Goal: Task Accomplishment & Management: Use online tool/utility

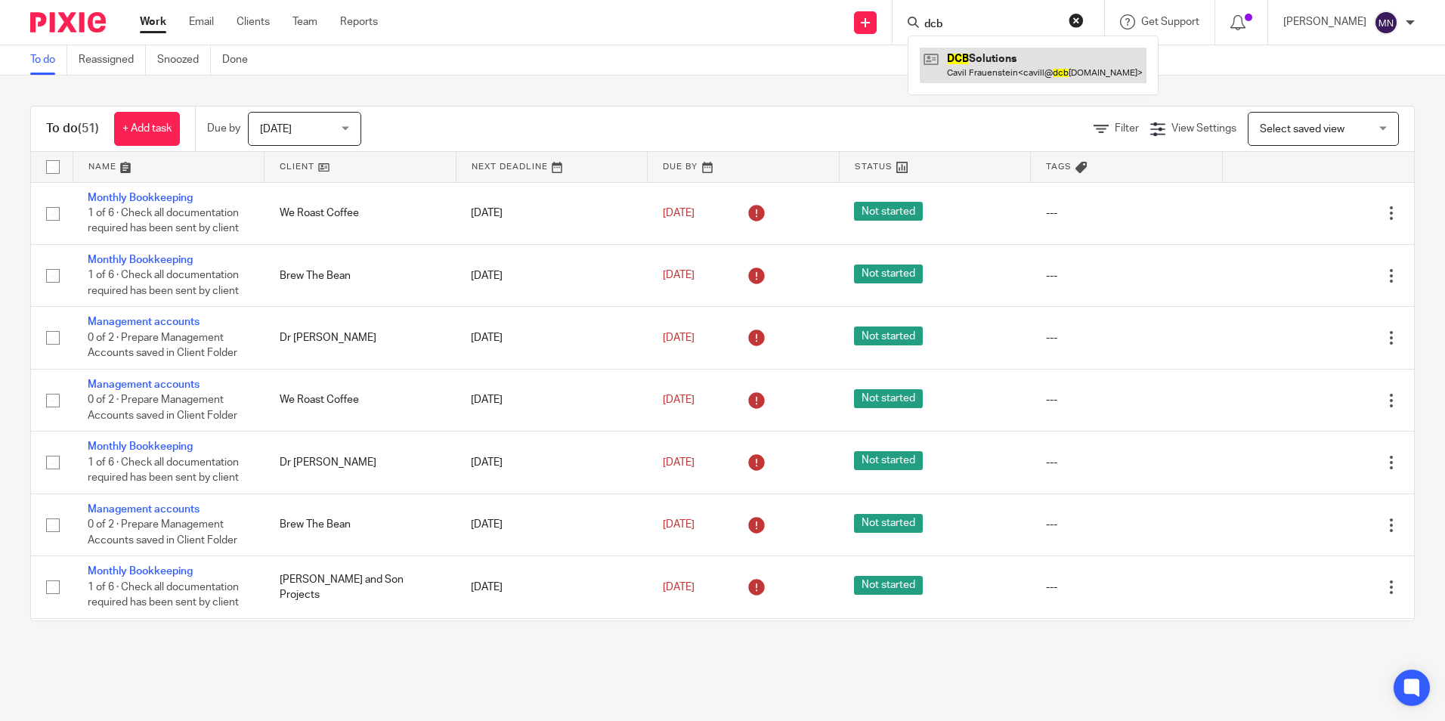
type input "dcb"
click at [996, 64] on link at bounding box center [1033, 65] width 227 height 35
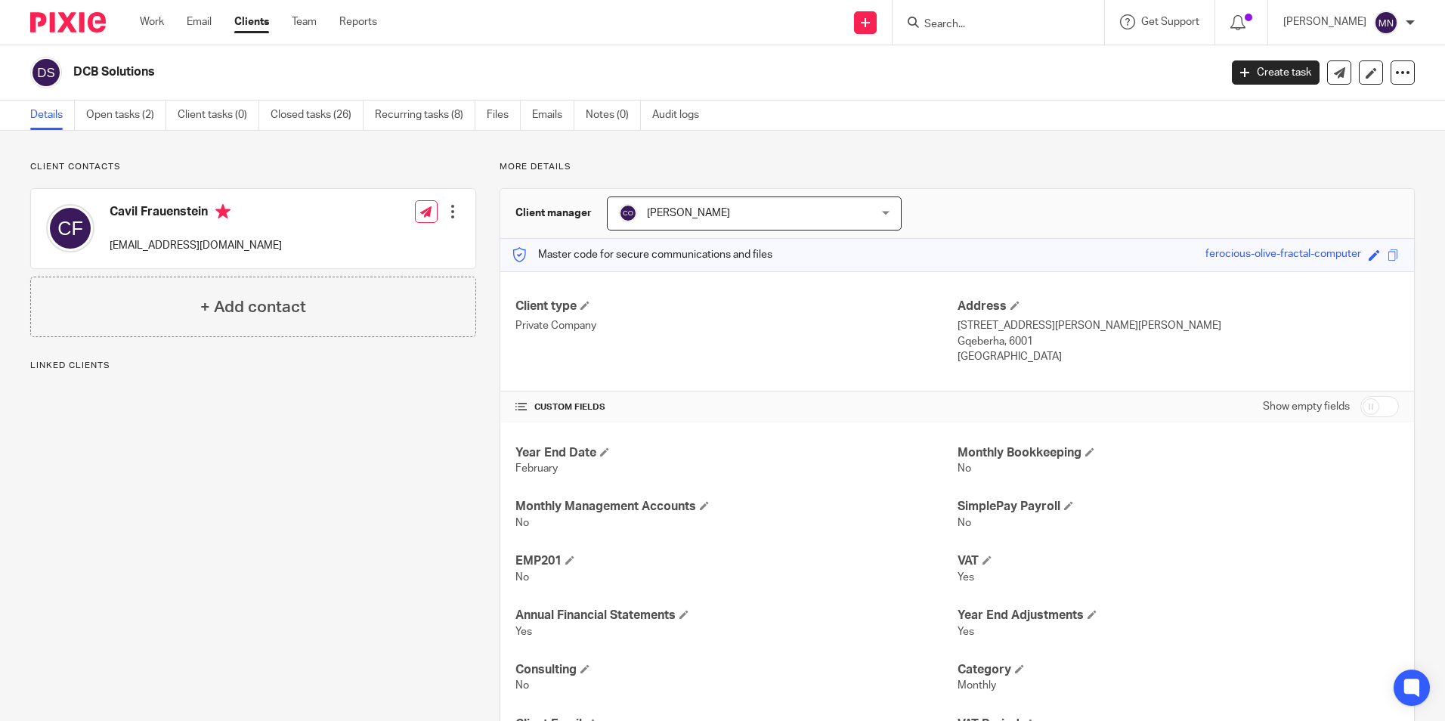
click at [947, 33] on div at bounding box center [998, 22] width 212 height 45
click at [943, 25] on input "Search" at bounding box center [991, 25] width 136 height 14
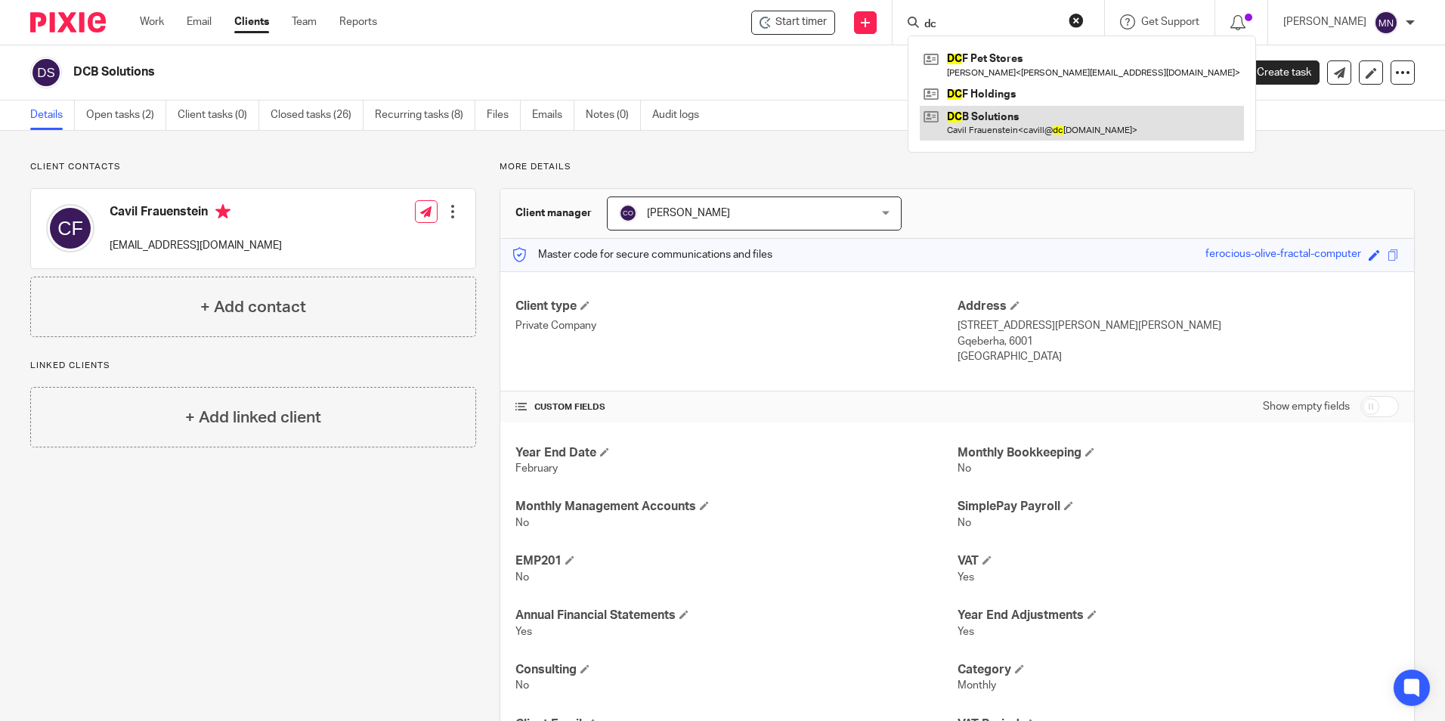
type input "dc"
click at [1007, 127] on link at bounding box center [1082, 123] width 324 height 35
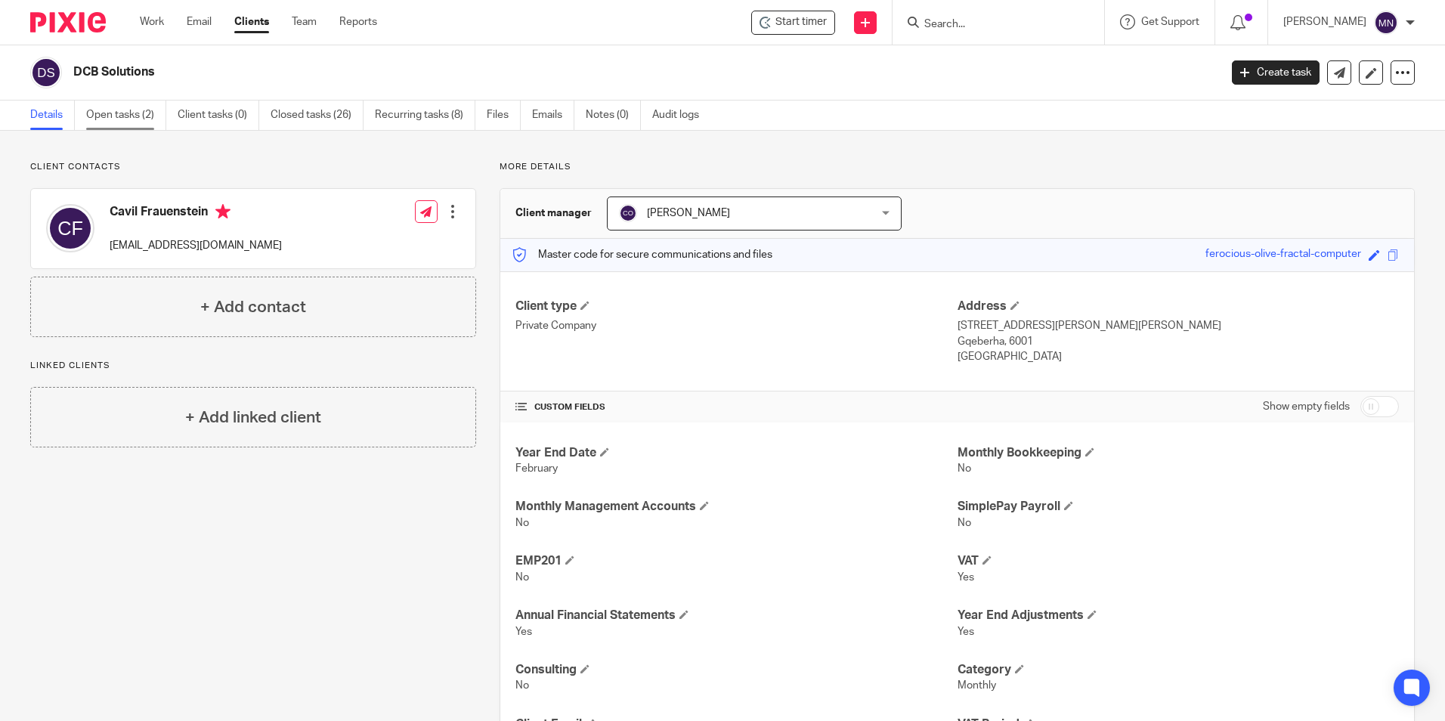
click at [135, 110] on link "Open tasks (2)" at bounding box center [126, 114] width 80 height 29
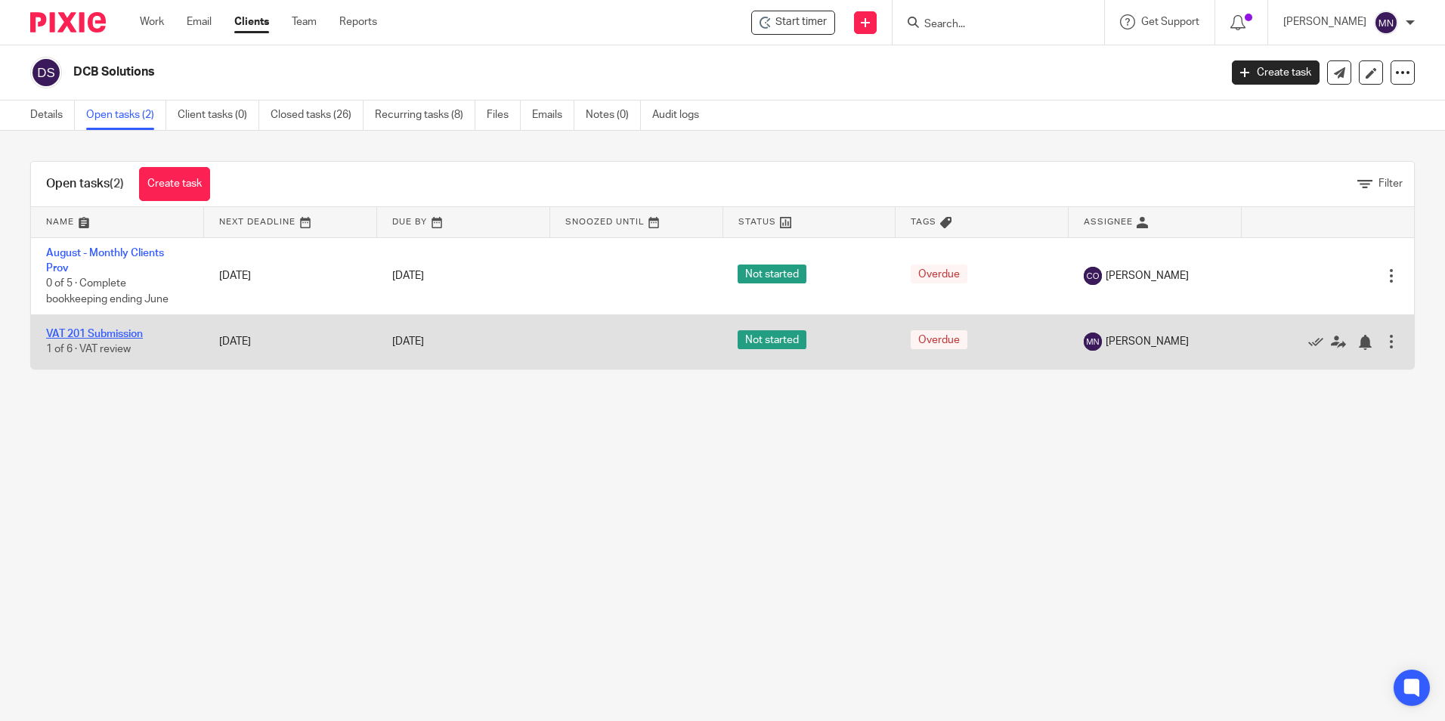
click at [122, 338] on link "VAT 201 Submission" at bounding box center [94, 334] width 97 height 11
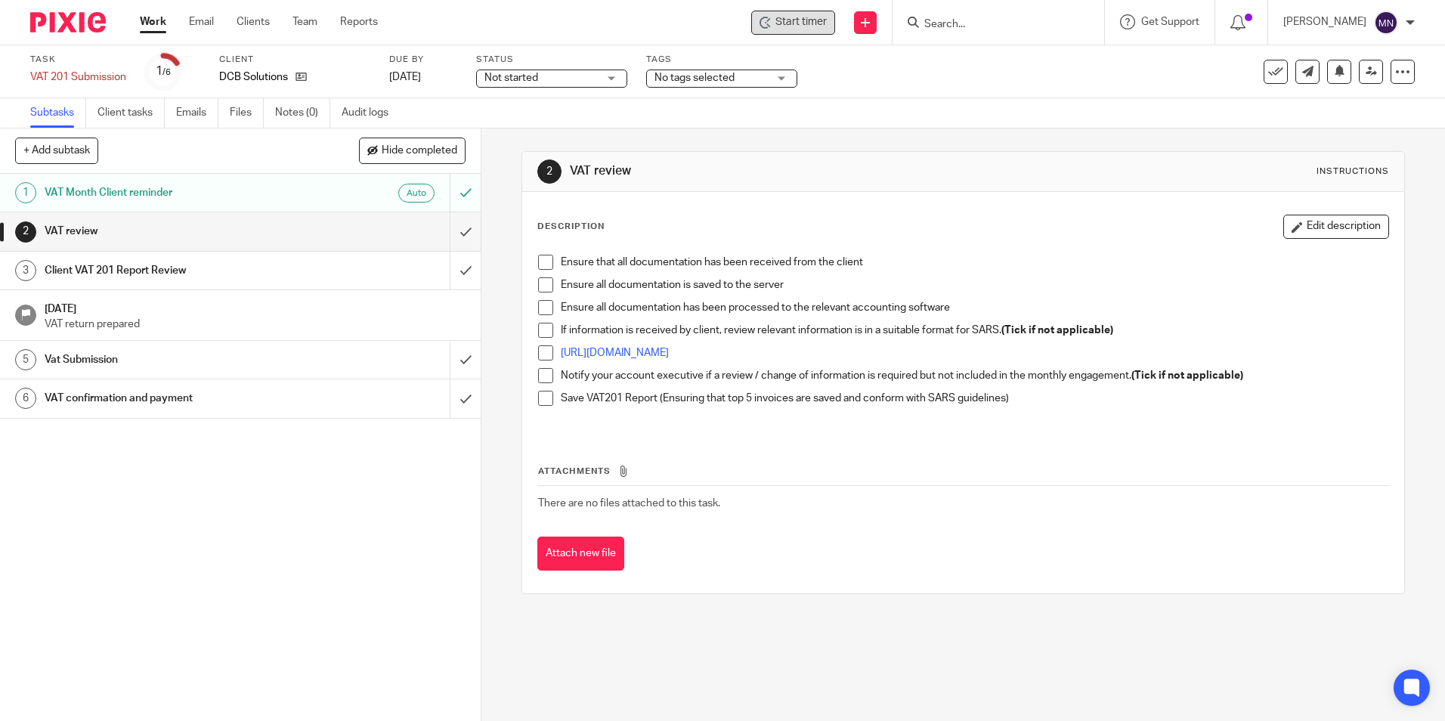
click at [784, 22] on span "Start timer" at bounding box center [800, 22] width 51 height 16
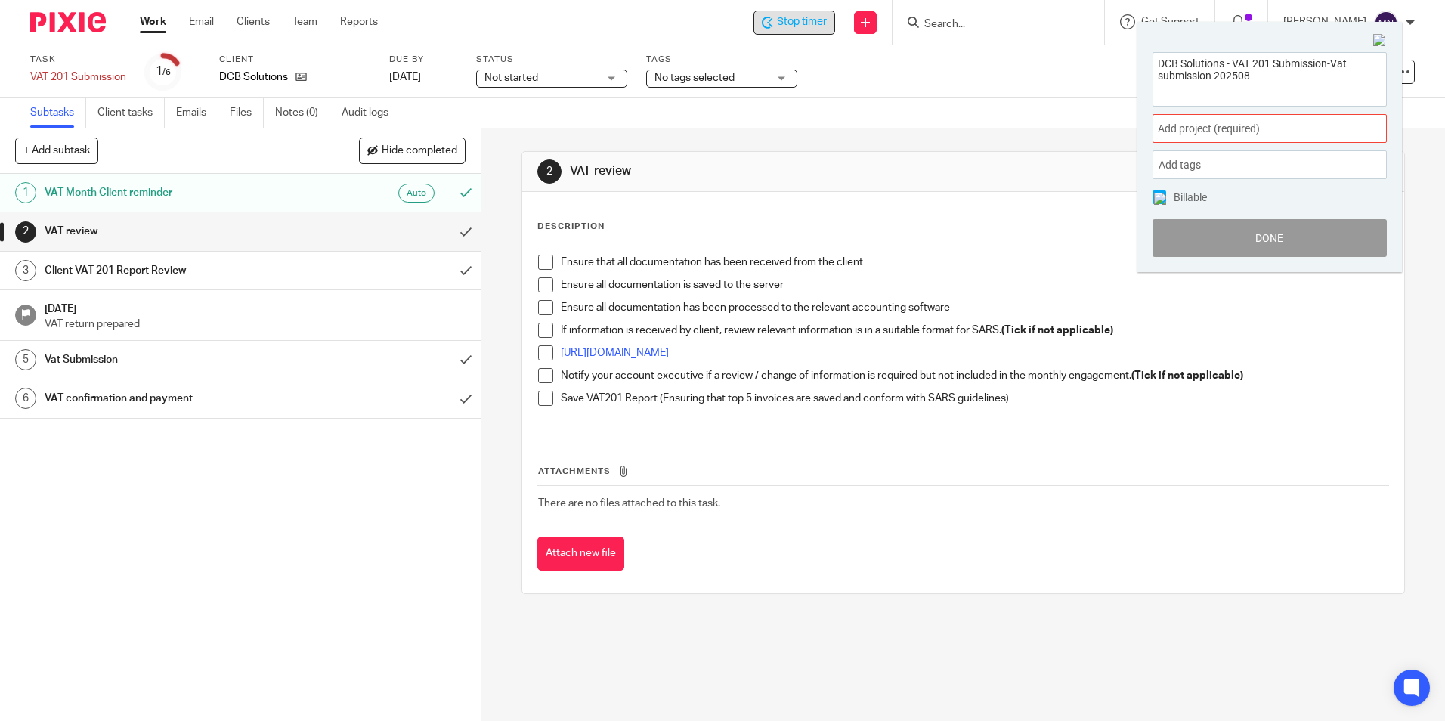
type textarea "DCB Solutions - VAT 201 Submission-Vat submission 202508"
click at [1294, 125] on span "Add project (required) :" at bounding box center [1253, 129] width 190 height 16
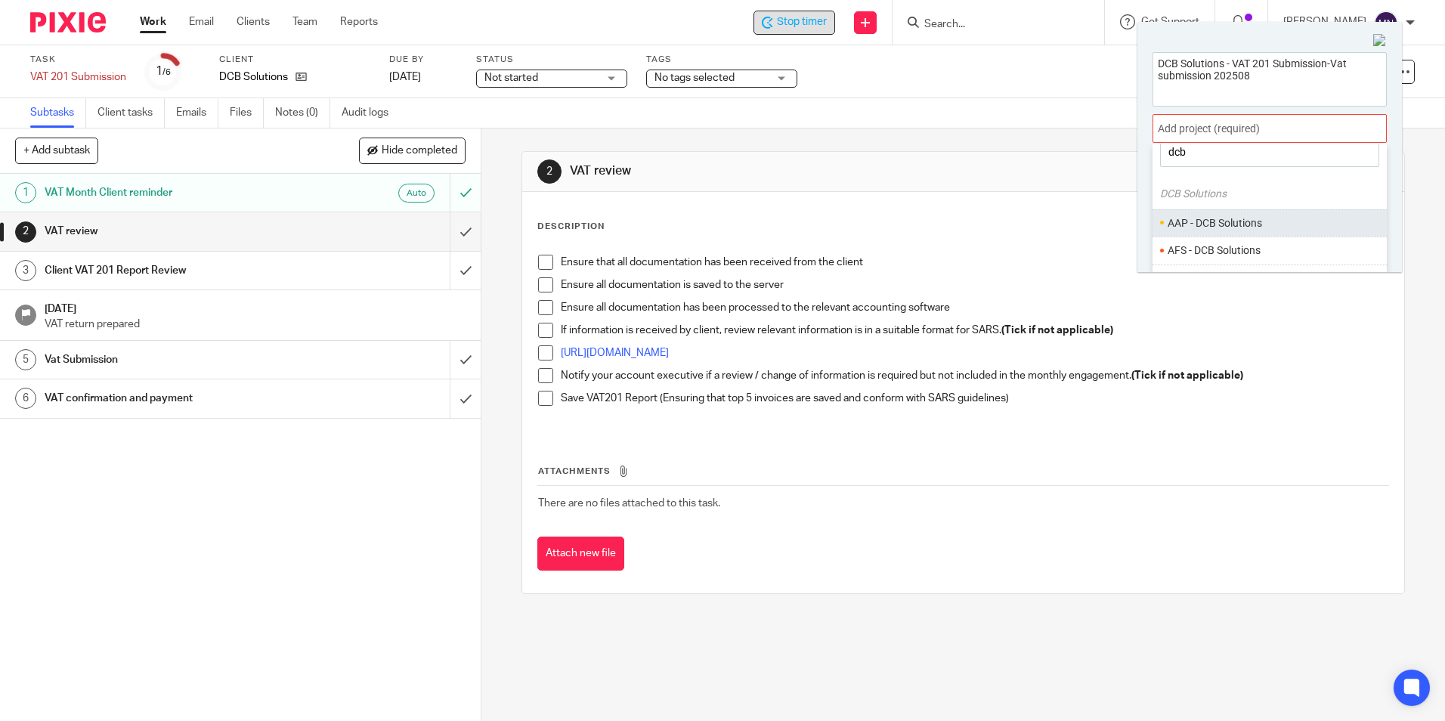
scroll to position [75, 0]
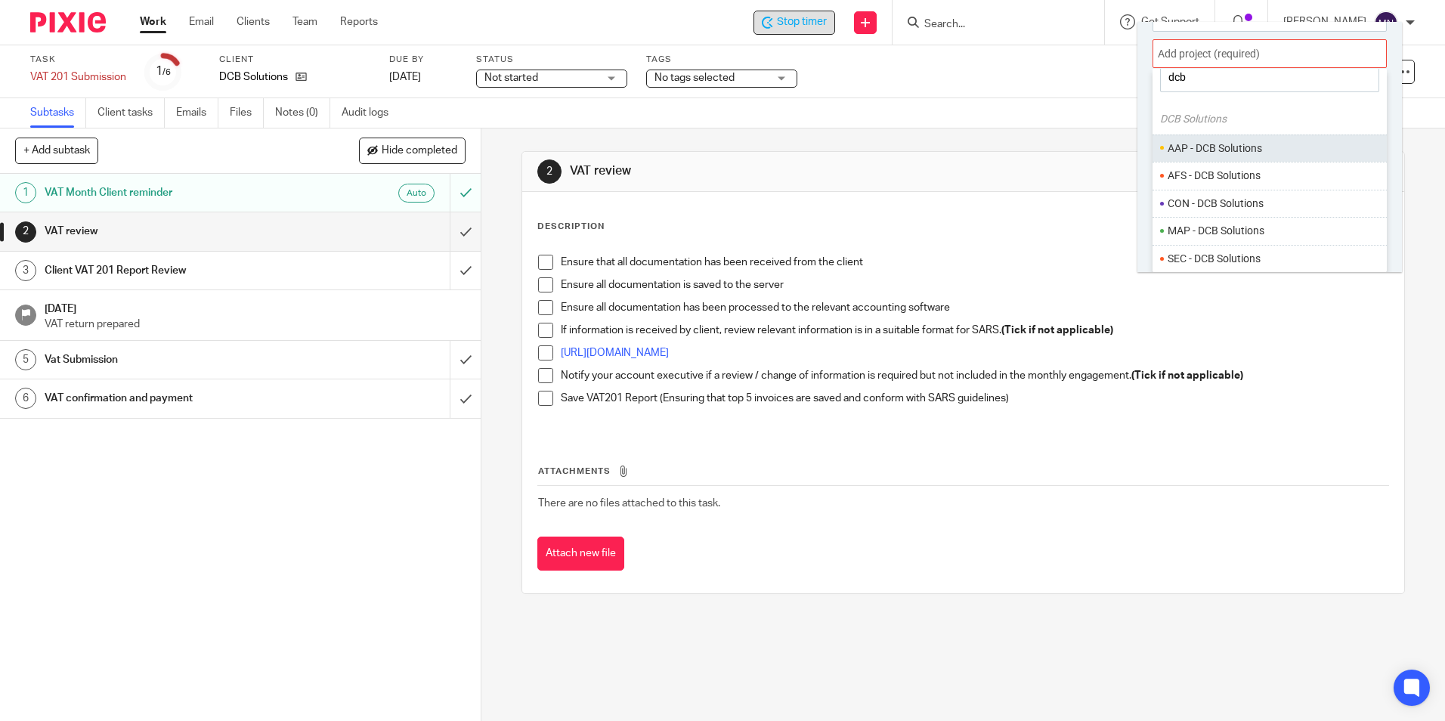
type input "dcb"
click at [1251, 226] on li "MAP - DCB Solutions" at bounding box center [1274, 231] width 215 height 16
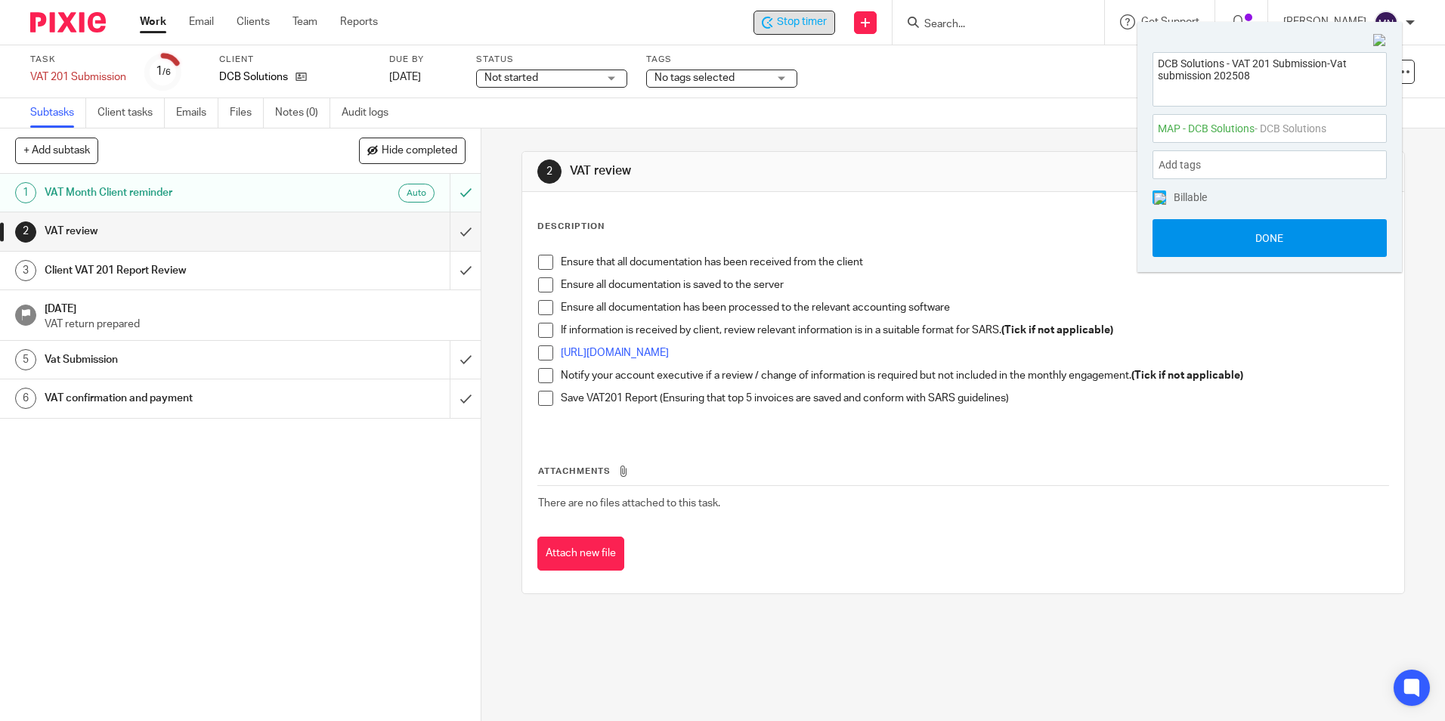
scroll to position [0, 0]
click at [1238, 232] on button "Done" at bounding box center [1269, 238] width 234 height 38
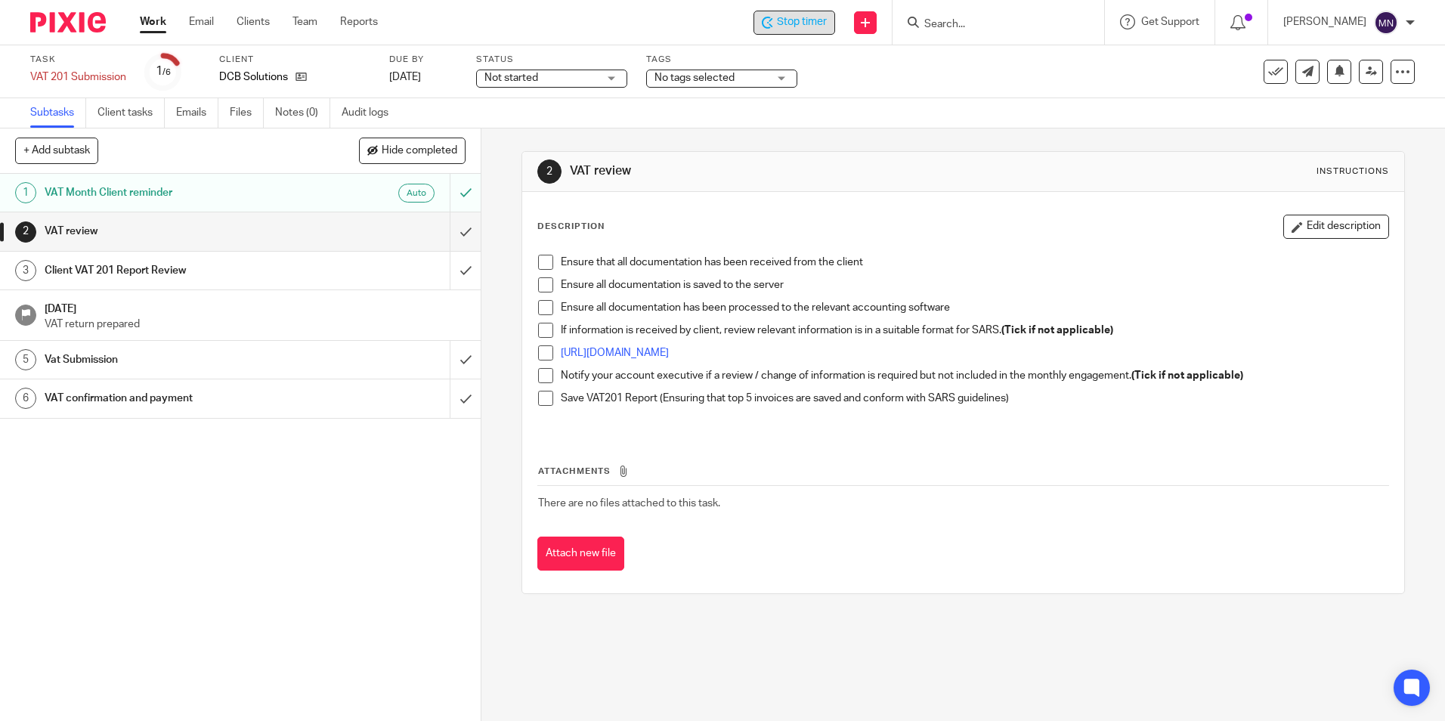
click at [551, 250] on div "Ensure that all documentation has been received from the client Ensure all docu…" at bounding box center [962, 340] width 864 height 186
click at [540, 261] on span at bounding box center [545, 262] width 15 height 15
click at [561, 293] on div "Ensure all documentation is saved to the server" at bounding box center [974, 288] width 827 height 23
click at [546, 291] on span at bounding box center [545, 284] width 15 height 15
click at [540, 398] on span at bounding box center [545, 398] width 15 height 15
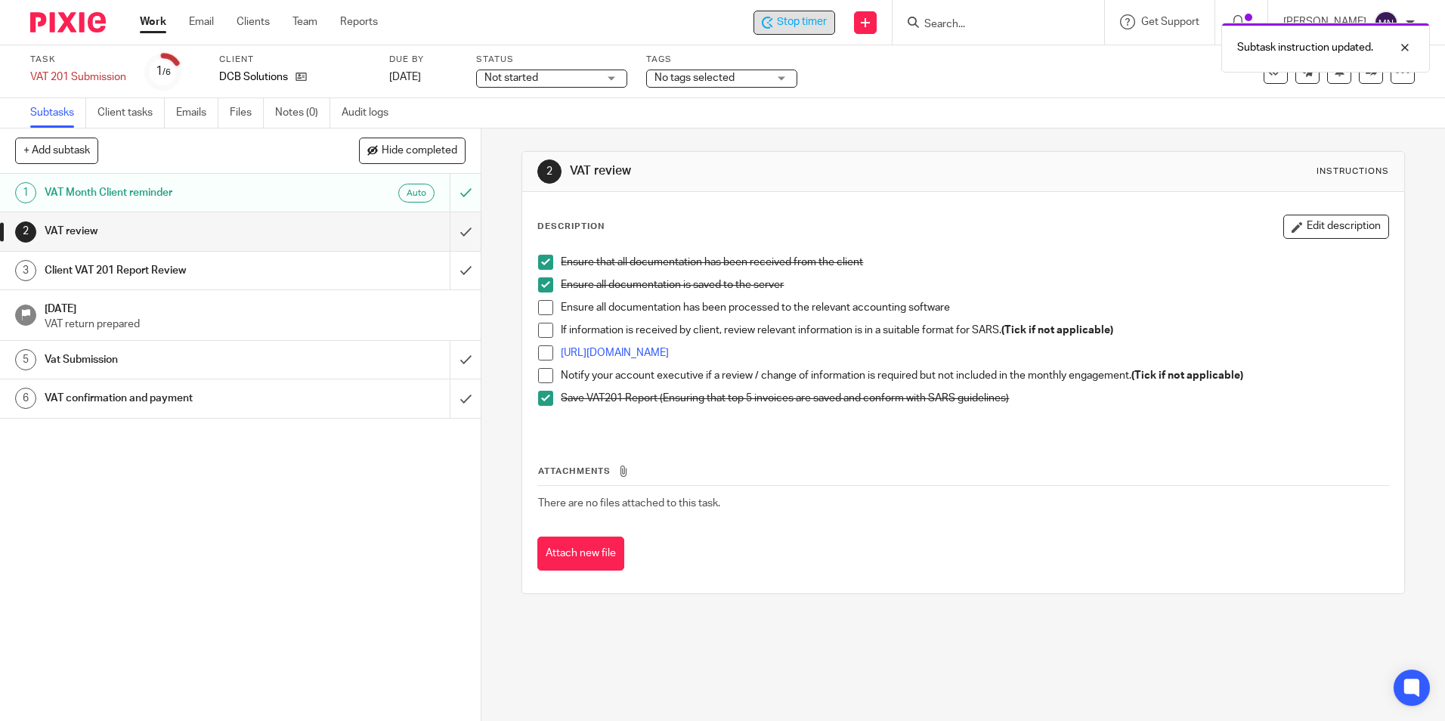
click at [543, 378] on span at bounding box center [545, 375] width 15 height 15
click at [538, 351] on span at bounding box center [545, 352] width 15 height 15
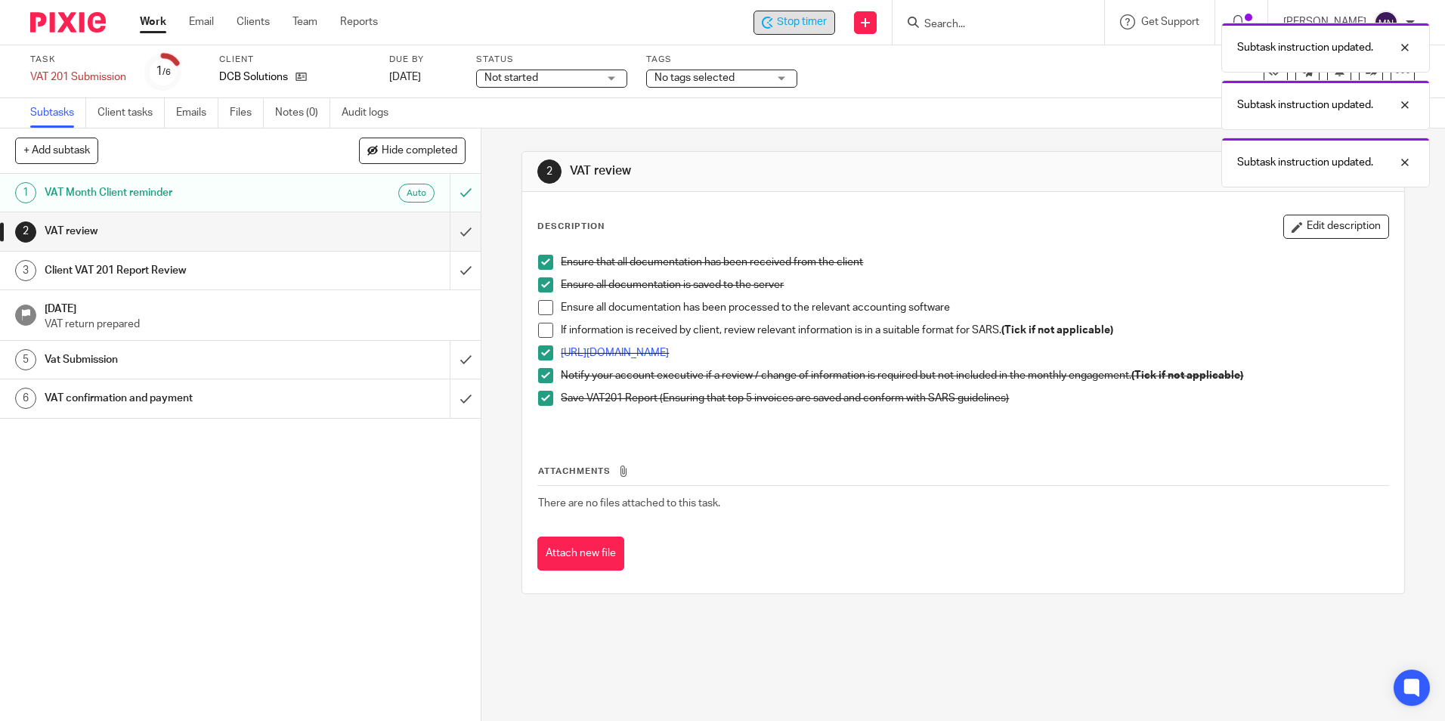
click at [542, 331] on span at bounding box center [545, 330] width 15 height 15
click at [548, 314] on span at bounding box center [545, 307] width 15 height 15
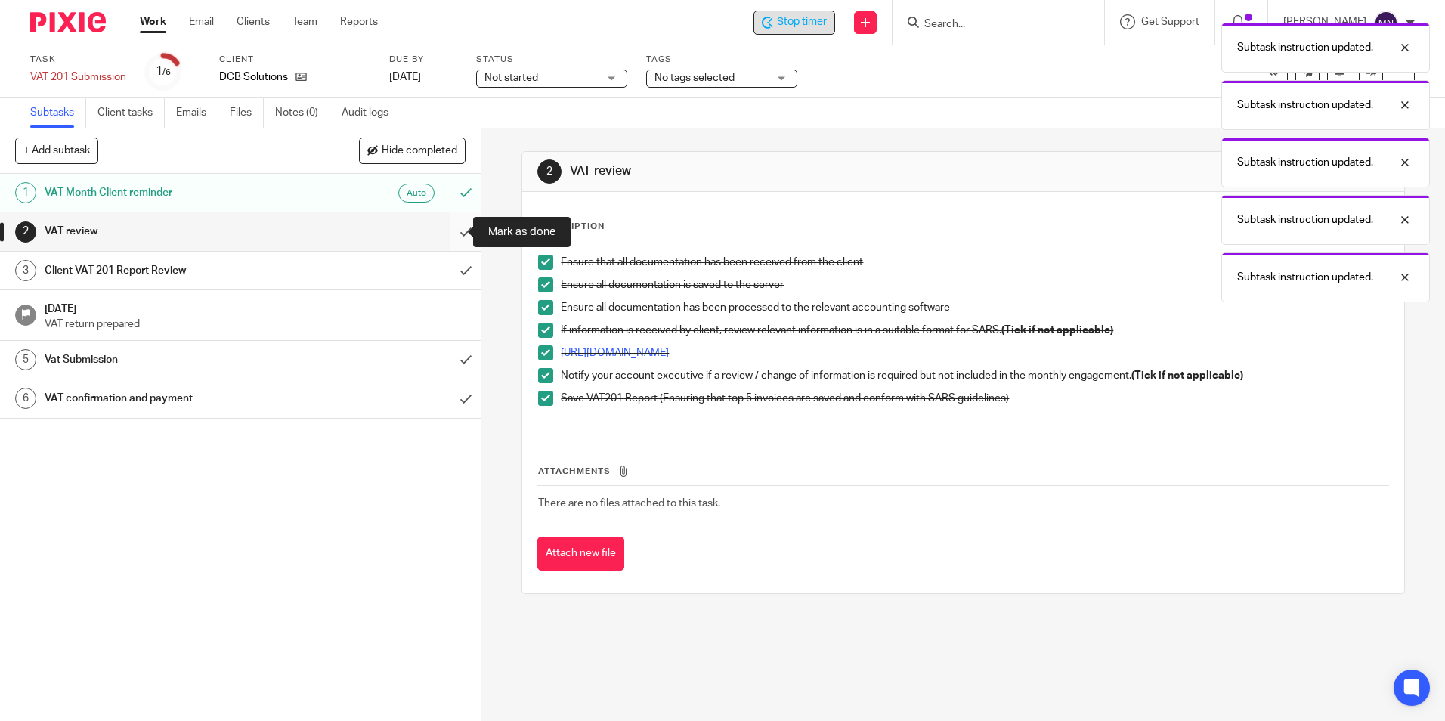
click at [461, 226] on input "submit" at bounding box center [240, 231] width 481 height 38
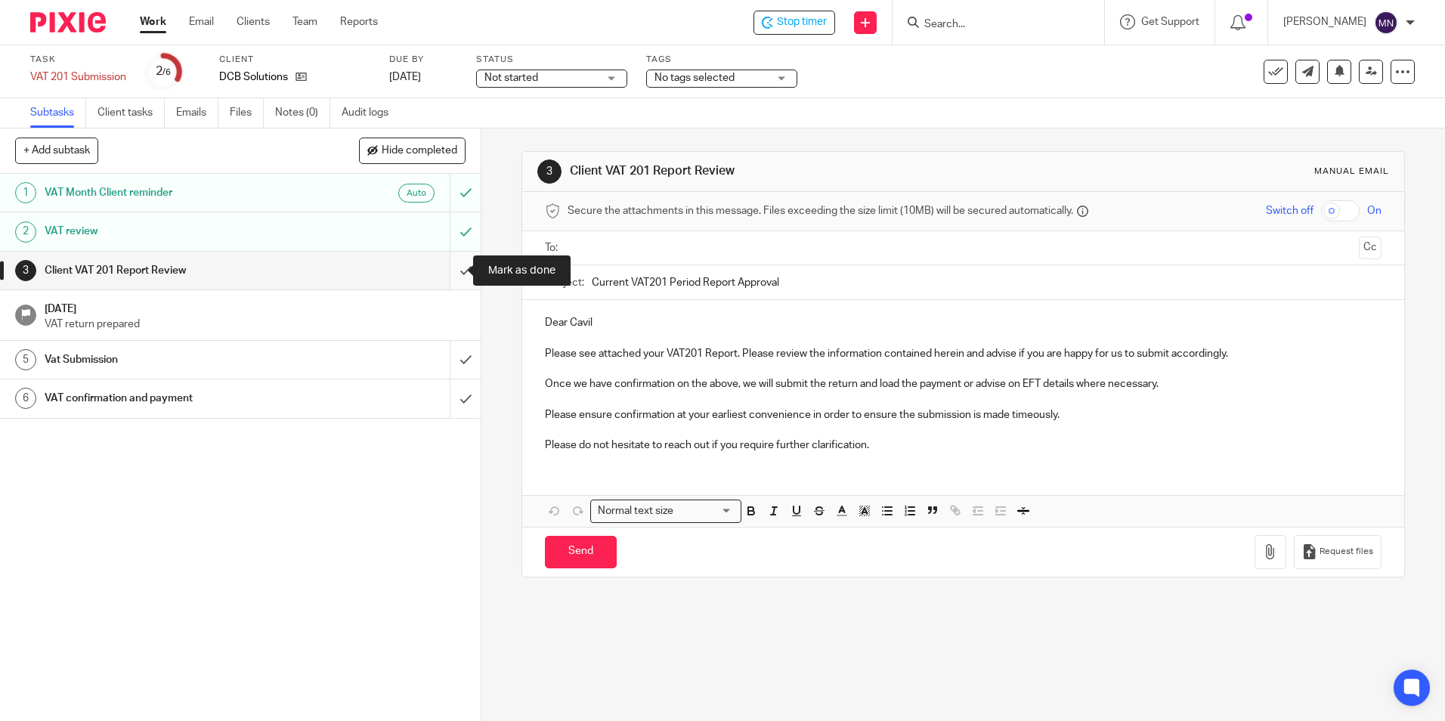
click at [459, 274] on input "submit" at bounding box center [240, 271] width 481 height 38
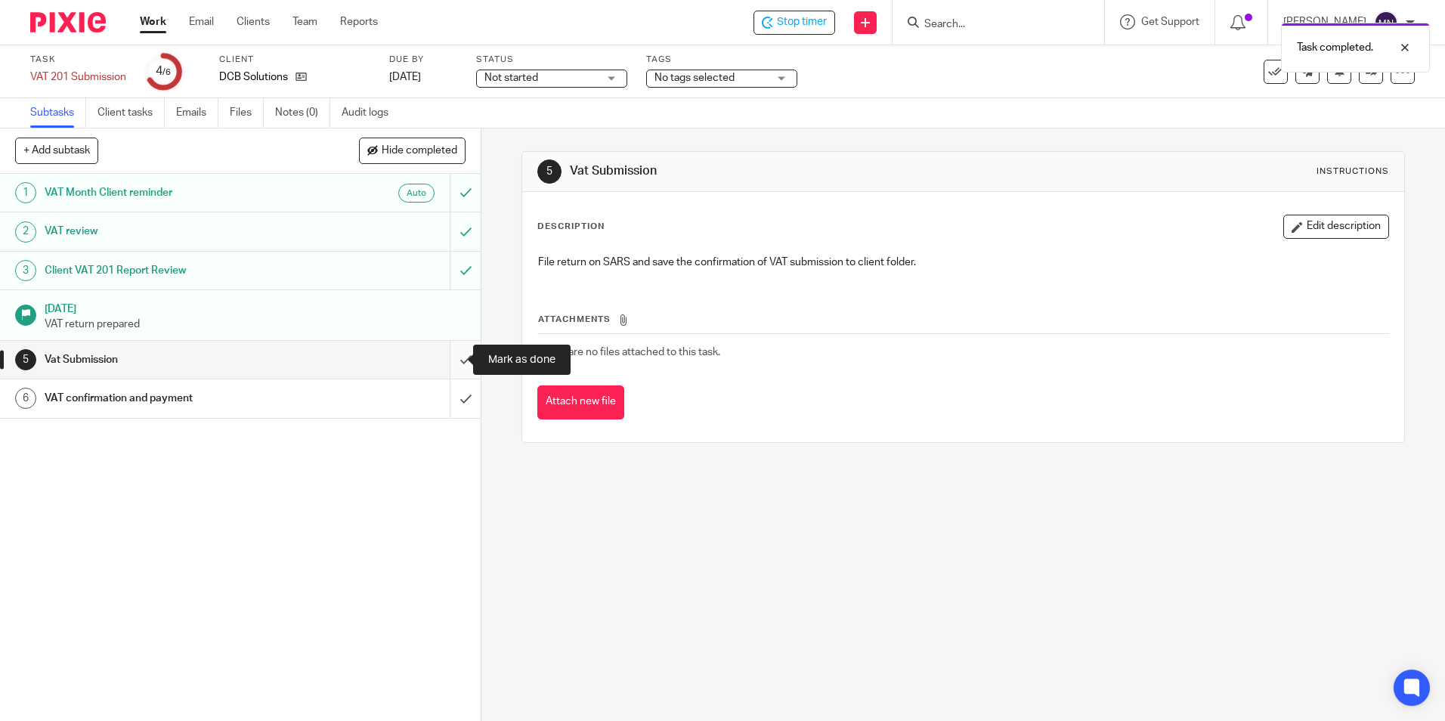
click at [461, 357] on input "submit" at bounding box center [240, 360] width 481 height 38
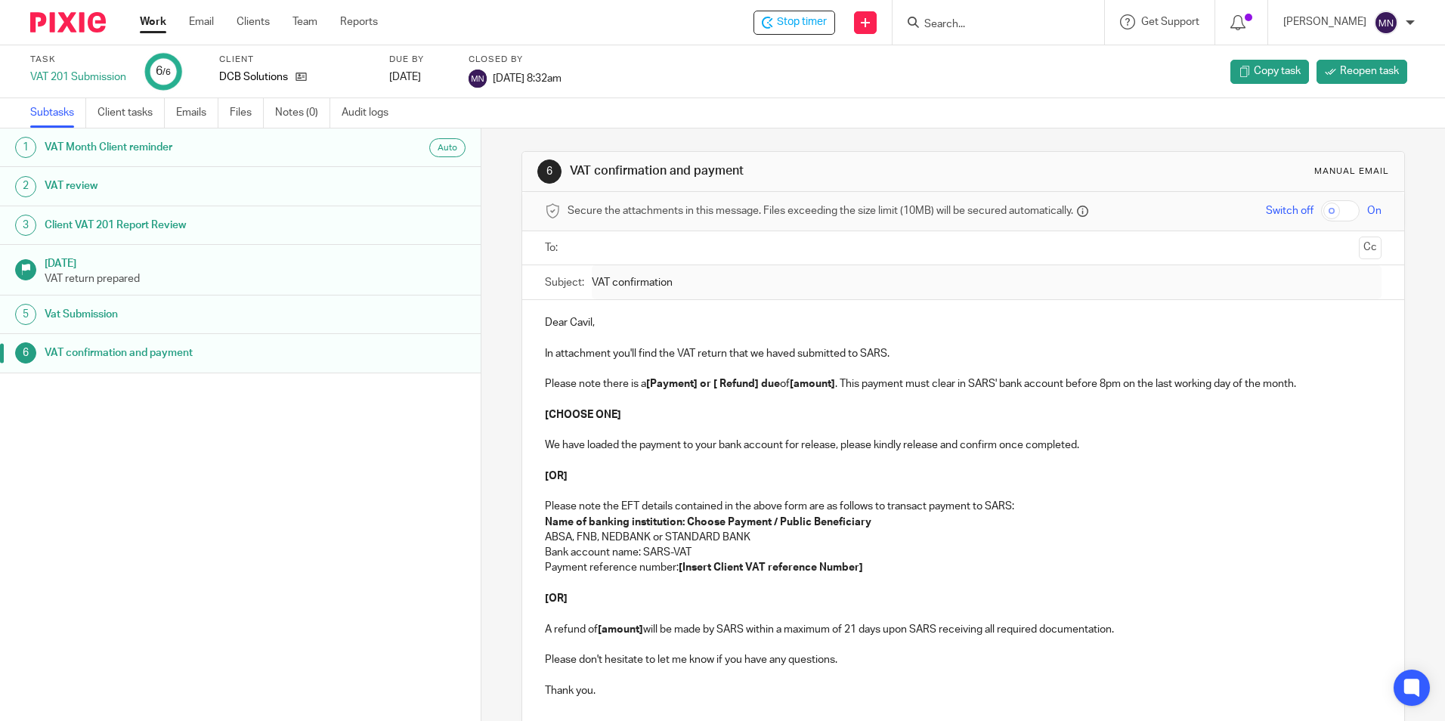
click at [974, 21] on input "Search" at bounding box center [991, 25] width 136 height 14
click at [984, 22] on input "Search" at bounding box center [991, 25] width 136 height 14
click at [967, 17] on form at bounding box center [1003, 22] width 161 height 19
click at [972, 23] on input "Search" at bounding box center [991, 25] width 136 height 14
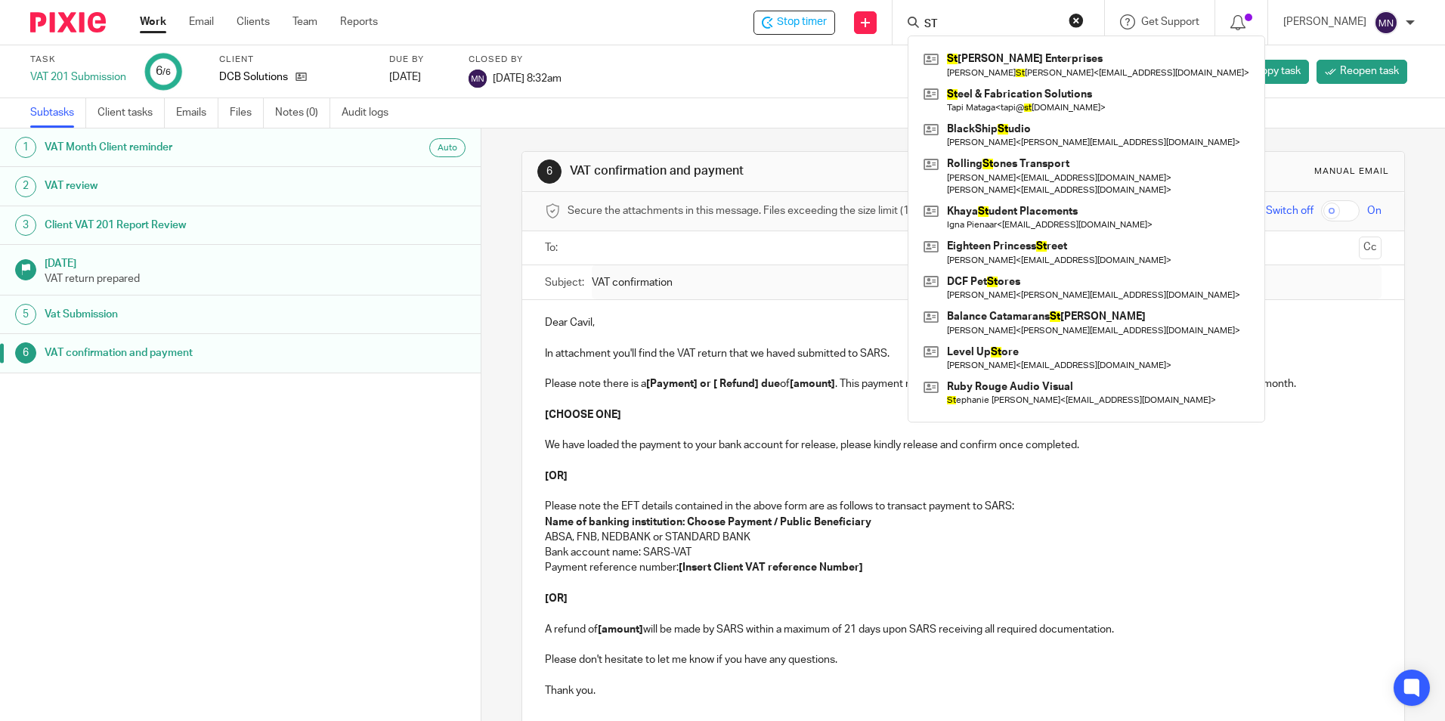
type input "S"
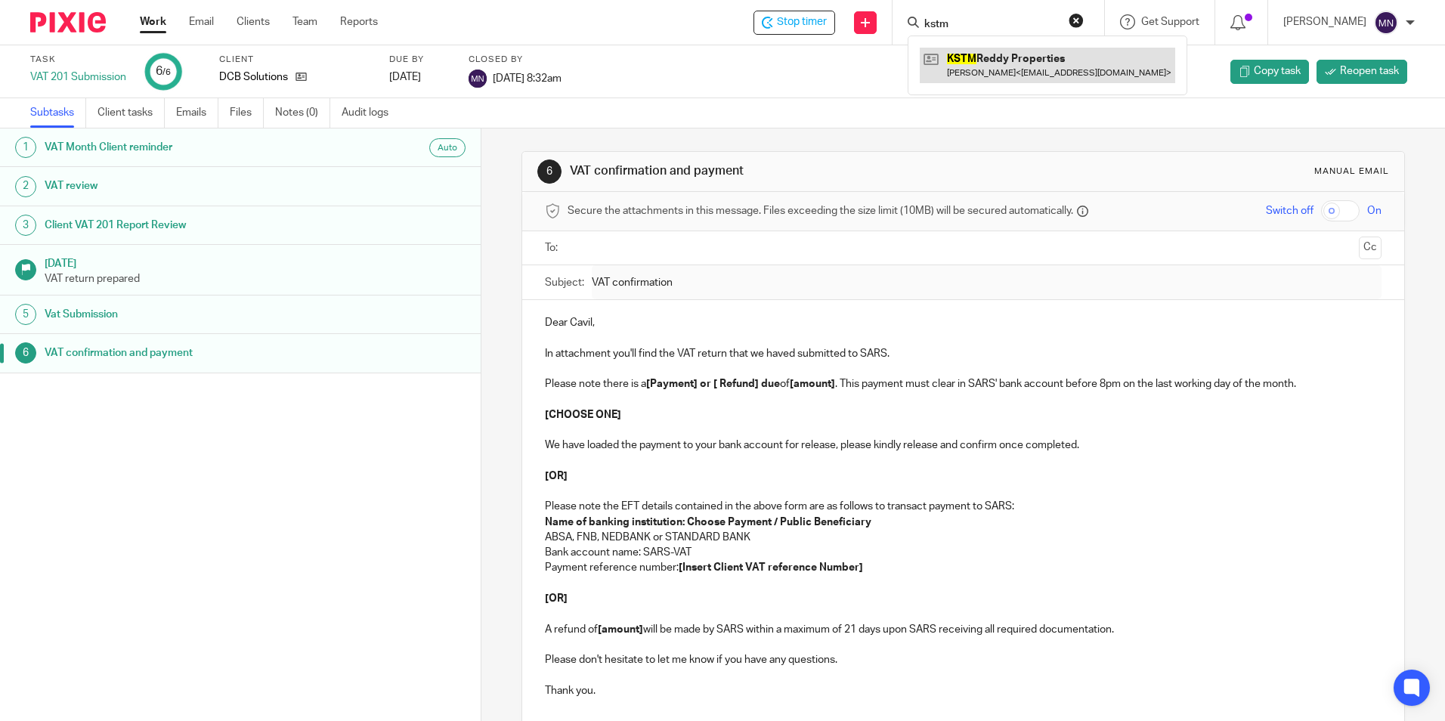
type input "kstm"
click at [1044, 55] on link at bounding box center [1047, 65] width 255 height 35
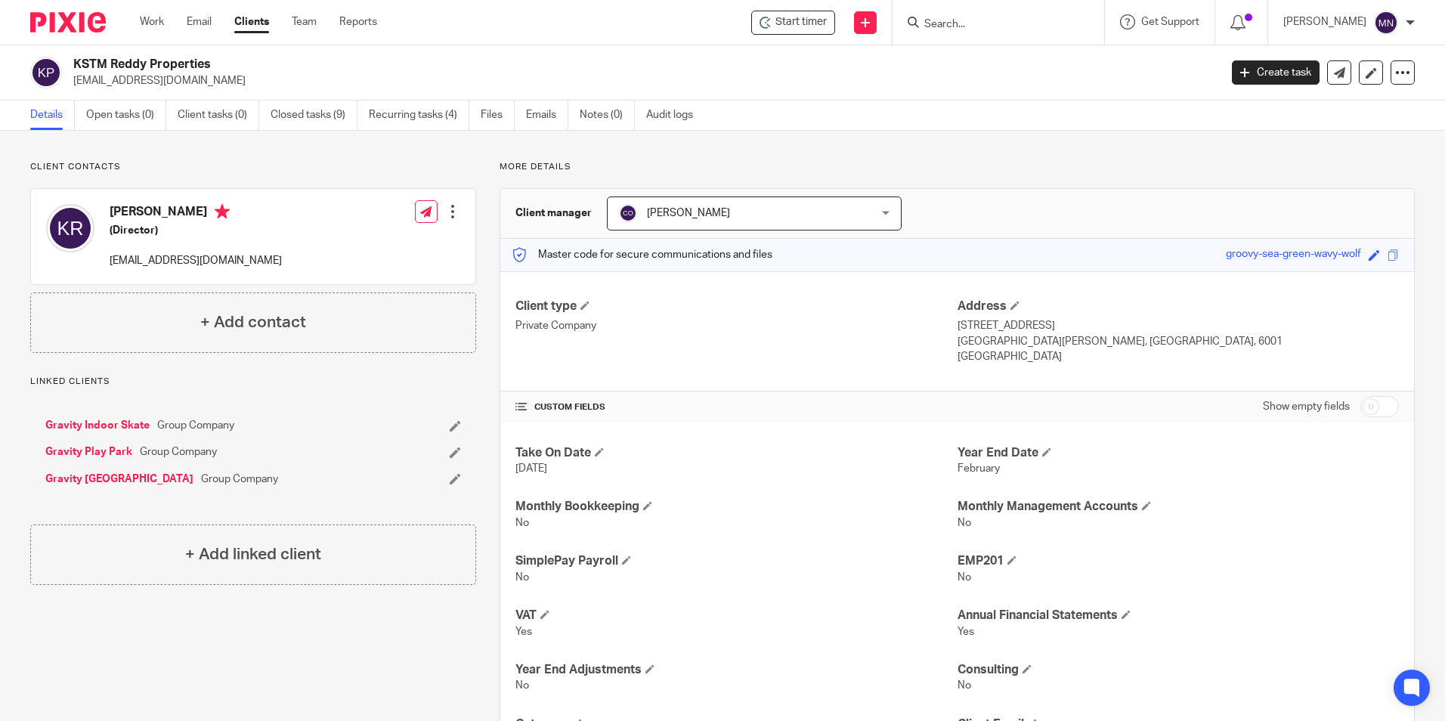
click at [934, 20] on input "Search" at bounding box center [991, 25] width 136 height 14
type input "kst"
drag, startPoint x: 216, startPoint y: 64, endPoint x: 39, endPoint y: 66, distance: 176.8
click at [34, 66] on div "KSTM Reddy Properties [EMAIL_ADDRESS][DOMAIN_NAME]" at bounding box center [619, 73] width 1179 height 32
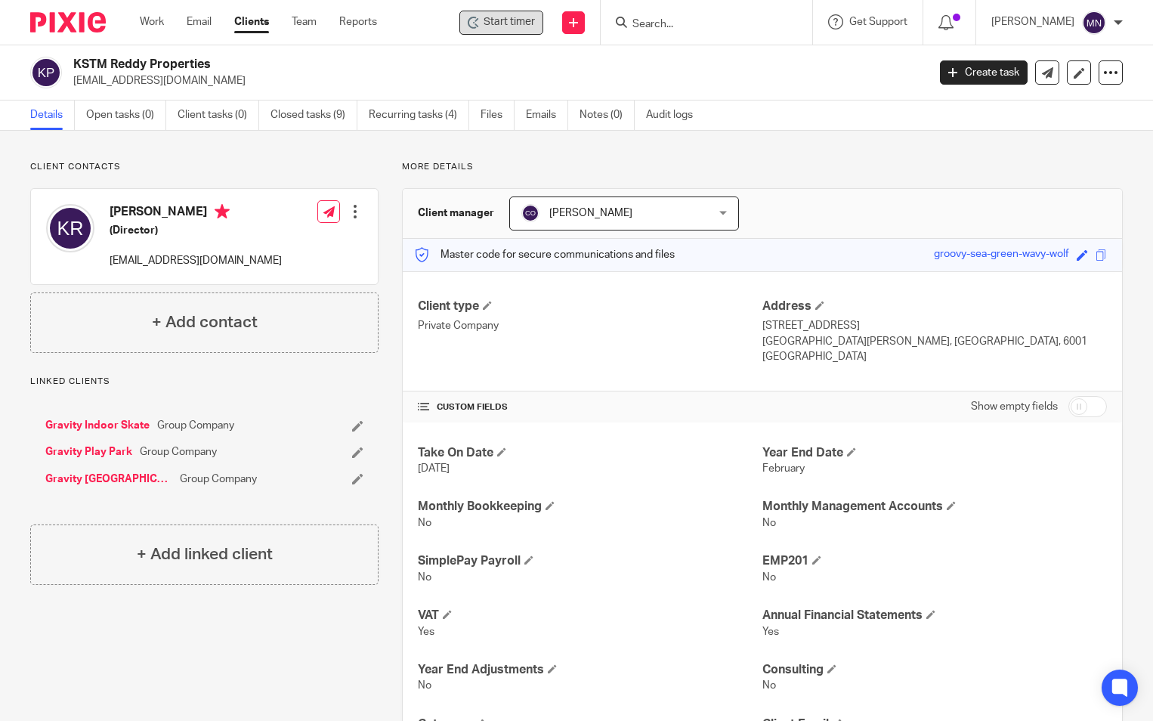
click at [474, 18] on icon at bounding box center [474, 23] width 12 height 12
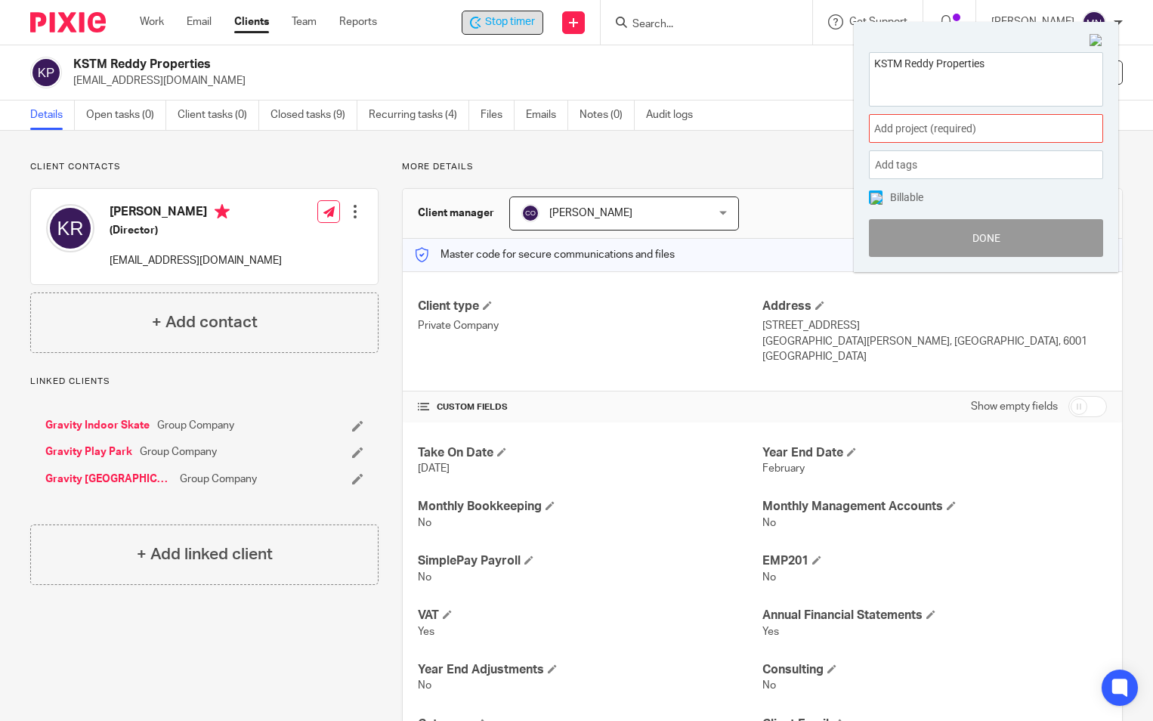
click at [973, 134] on span "Add project (required) :" at bounding box center [969, 129] width 190 height 16
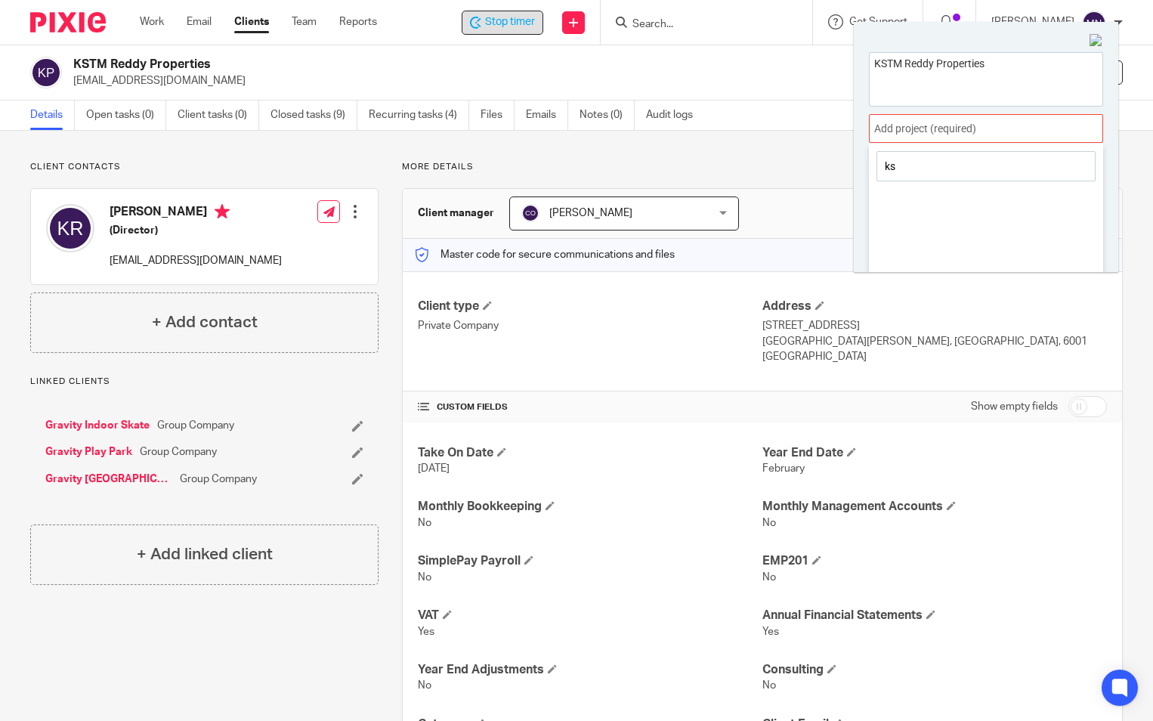
type input "k"
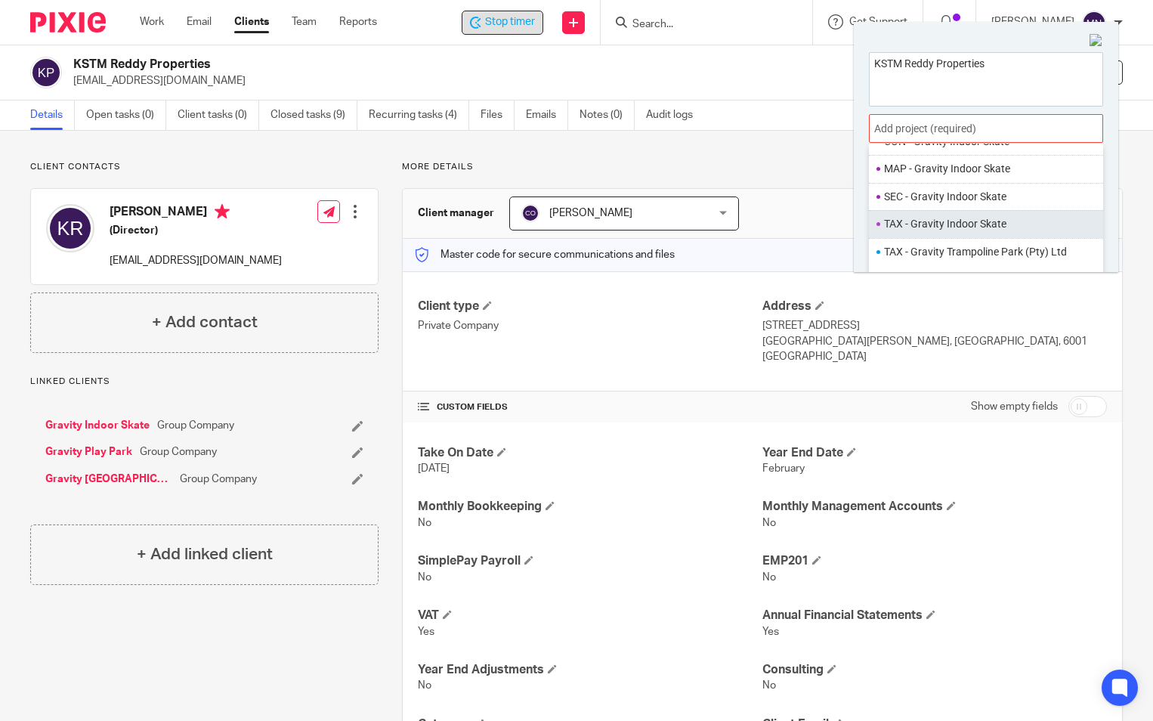
scroll to position [302, 0]
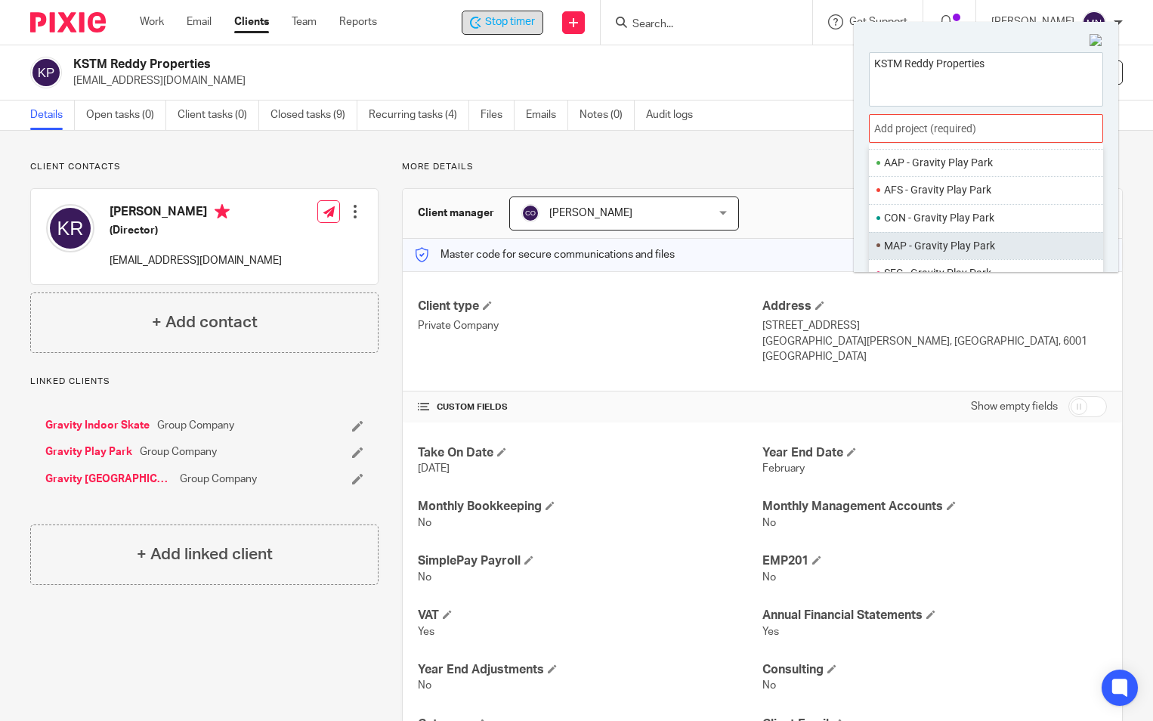
type input "gravity"
click at [966, 244] on li "MAP - Gravity Play Park" at bounding box center [991, 246] width 215 height 16
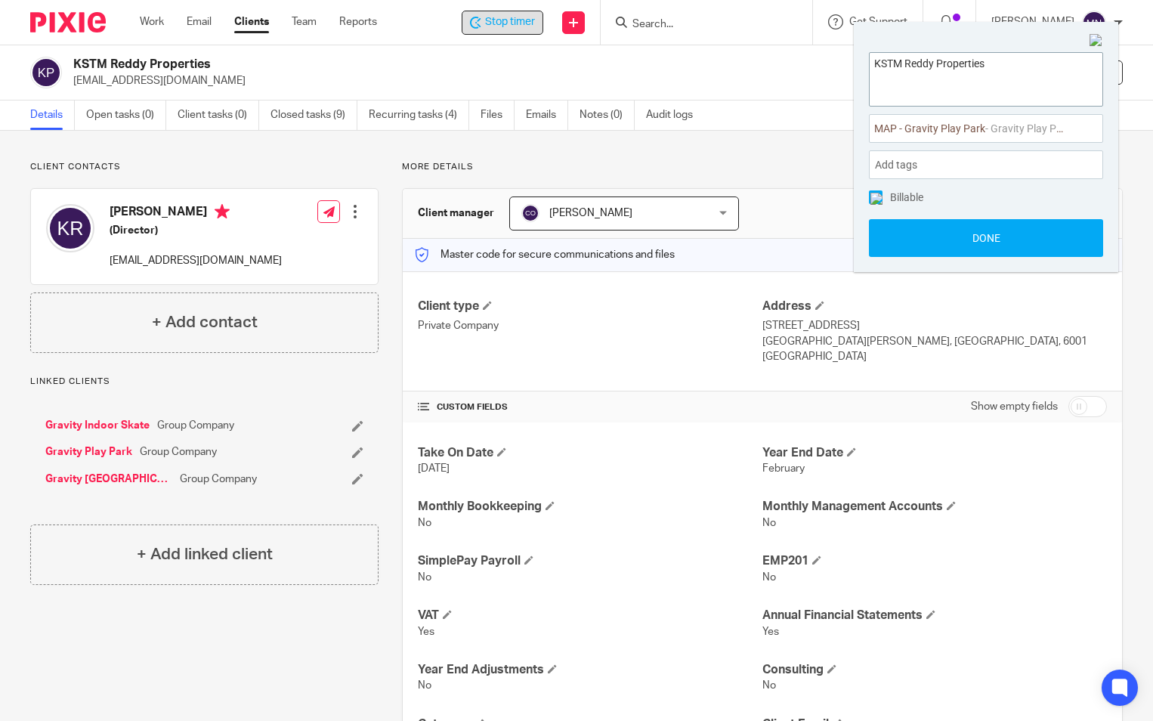
paste textarea "VAT 201 Submission-Vat submission 202508"
type textarea "KSTM Reddy Properties-VAT 201 Submission-Vat submission 202508"
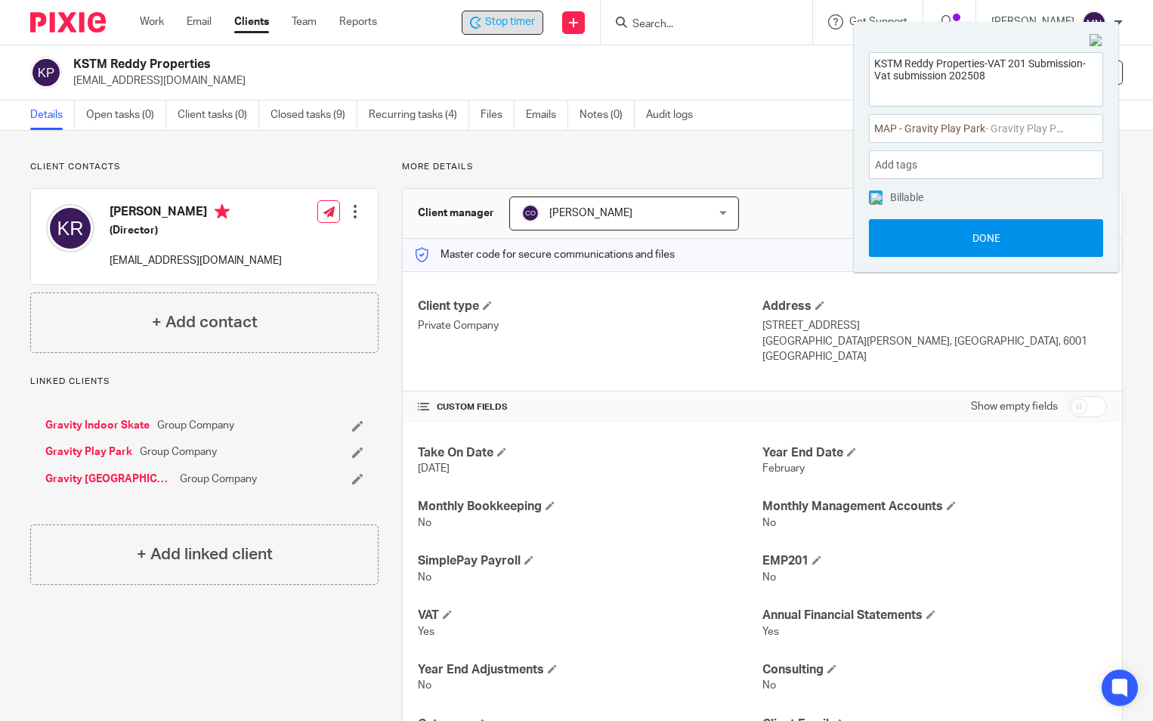
click at [963, 236] on button "Done" at bounding box center [986, 238] width 234 height 38
